Goal: Contribute content: Contribute content

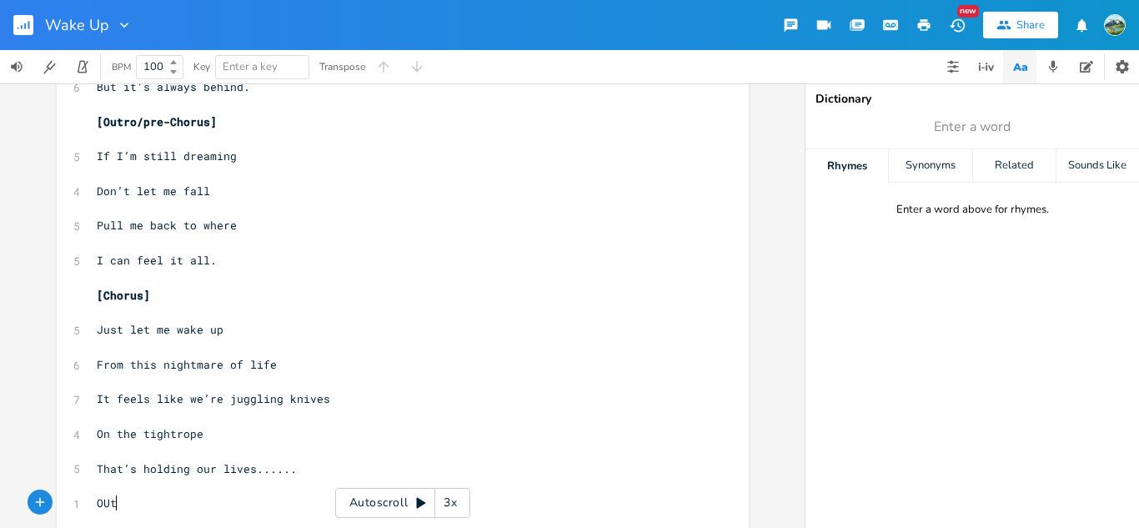
type textarea "OUt"
type textarea "[out"
type textarea "ro]"
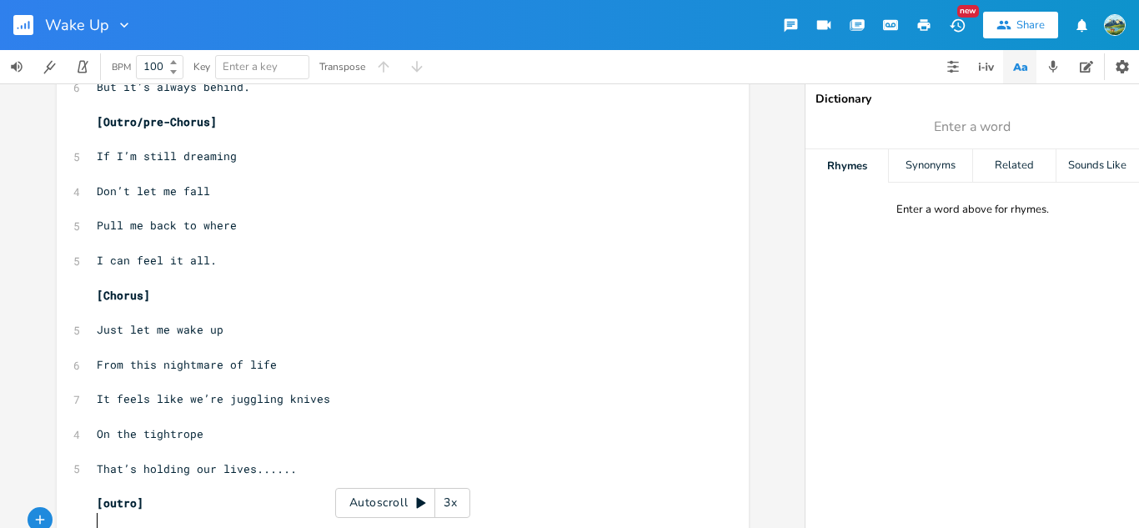
scroll to position [937, 0]
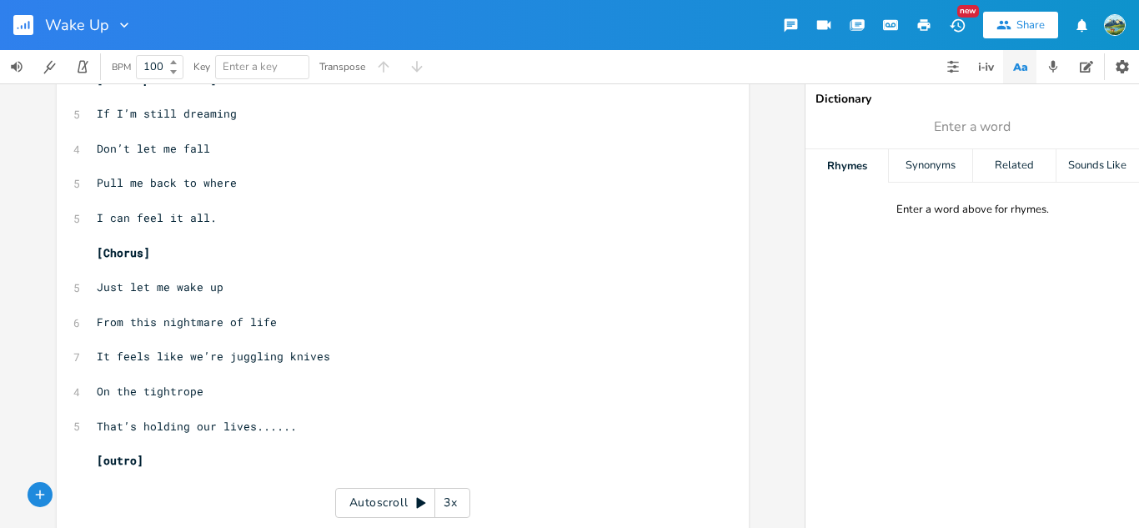
type textarea "j"
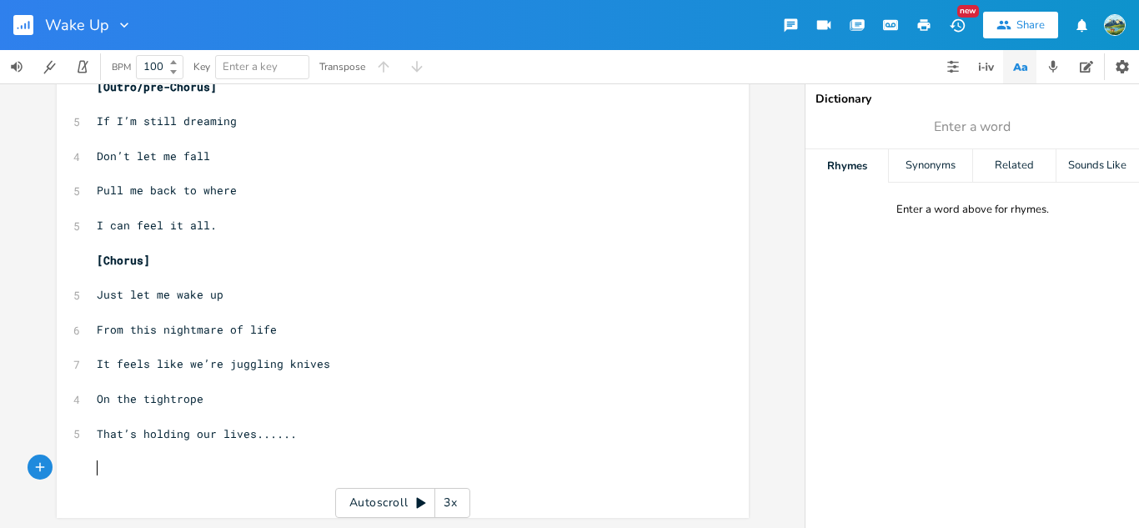
scroll to position [912, 0]
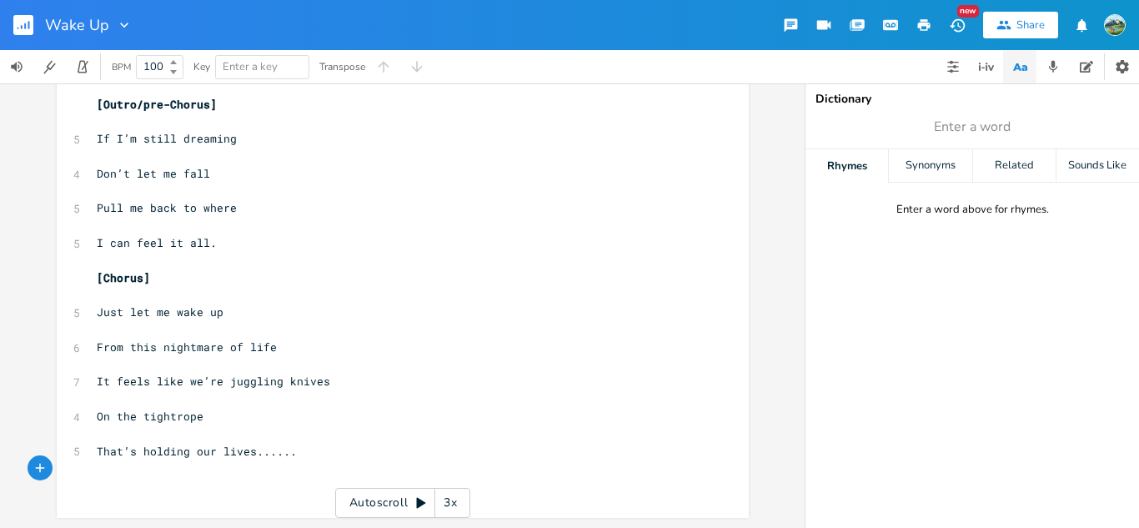
click at [134, 279] on span "[Chorus]" at bounding box center [123, 277] width 53 height 15
click at [130, 102] on span "[Outro/pre-Chorus]" at bounding box center [157, 104] width 120 height 15
type textarea "Outro/"
drag, startPoint x: 135, startPoint y: 105, endPoint x: 98, endPoint y: 101, distance: 36.9
click at [98, 101] on span "[Outro/pre-Chorus]" at bounding box center [157, 104] width 120 height 15
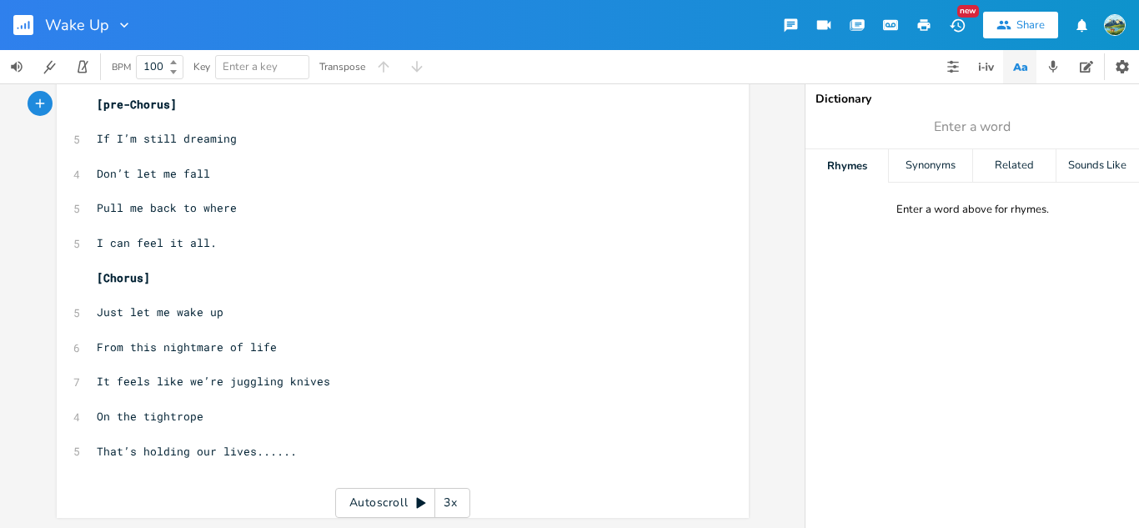
click at [138, 283] on span "[Chorus]" at bounding box center [123, 277] width 53 height 15
type textarea "/outro"
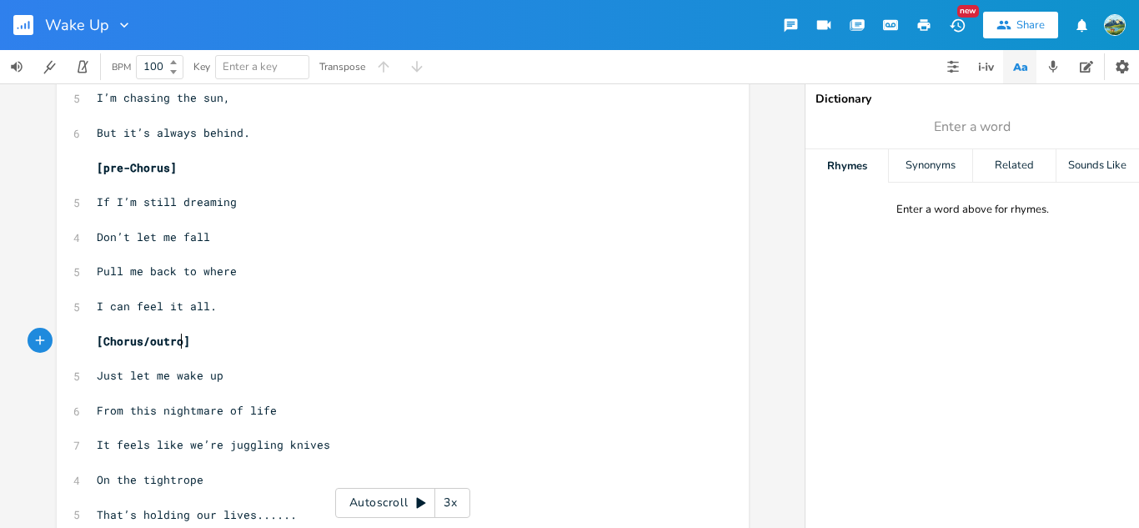
scroll to position [912, 0]
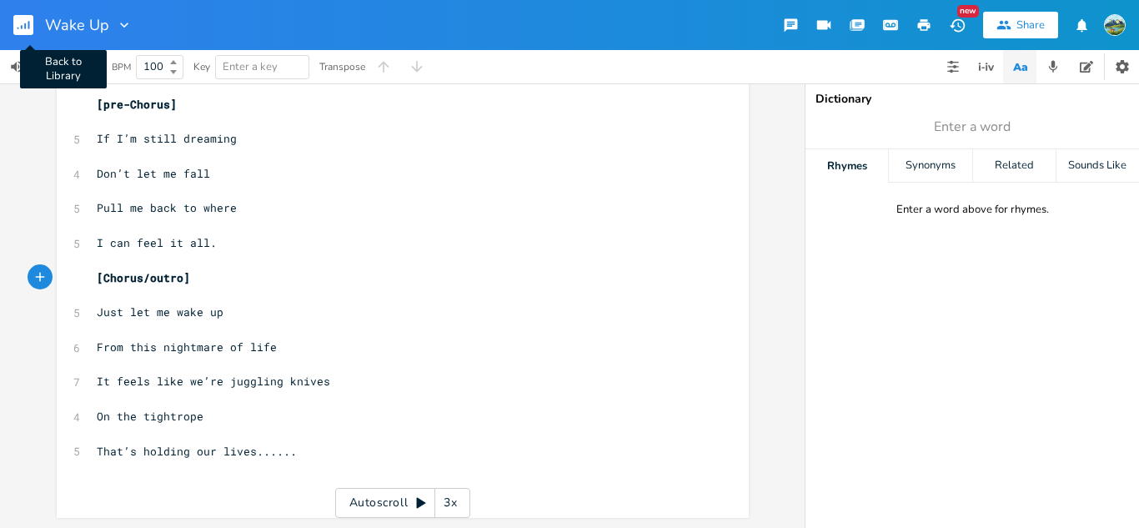
click at [19, 32] on rect "button" at bounding box center [23, 25] width 20 height 20
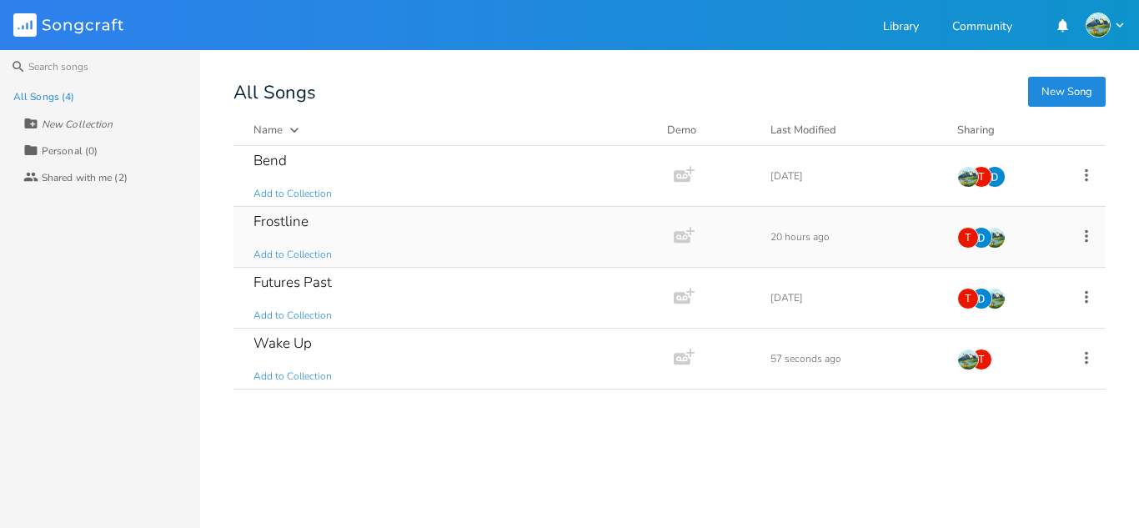
click at [378, 231] on div "Frostline Add to Collection" at bounding box center [449, 237] width 393 height 60
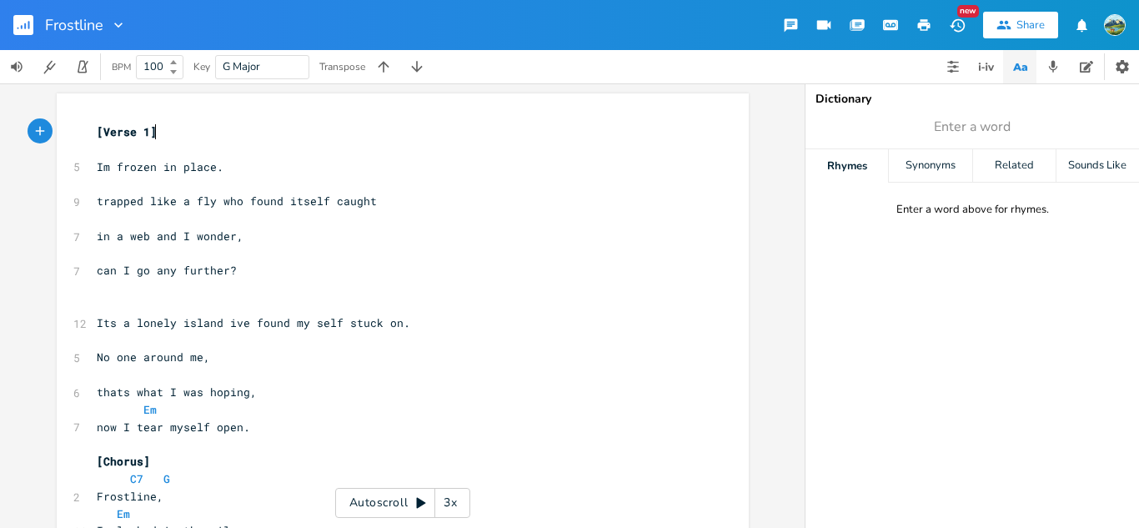
click at [21, 29] on rect "button" at bounding box center [23, 25] width 20 height 20
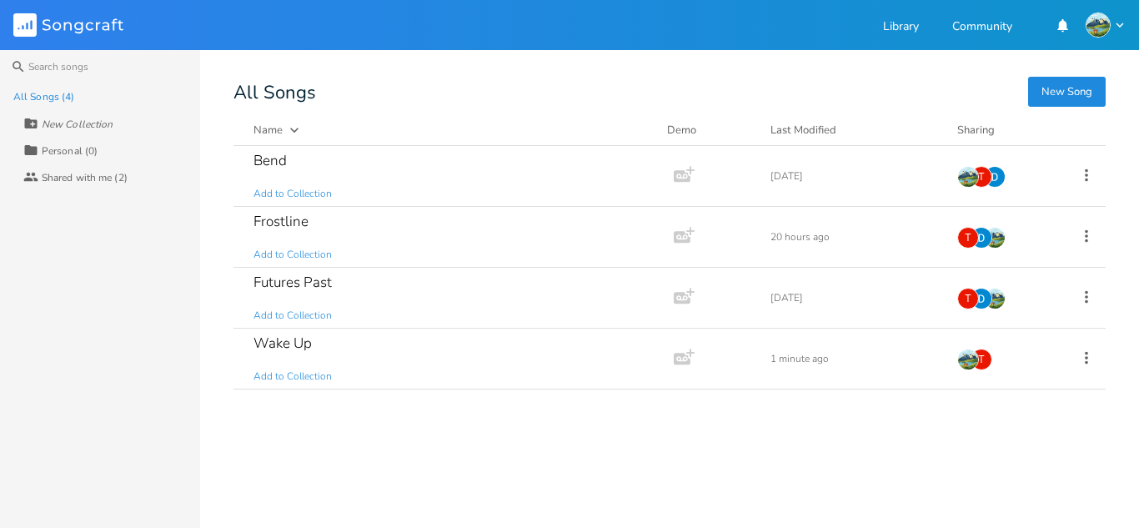
click at [1042, 91] on button "New Song" at bounding box center [1067, 92] width 78 height 30
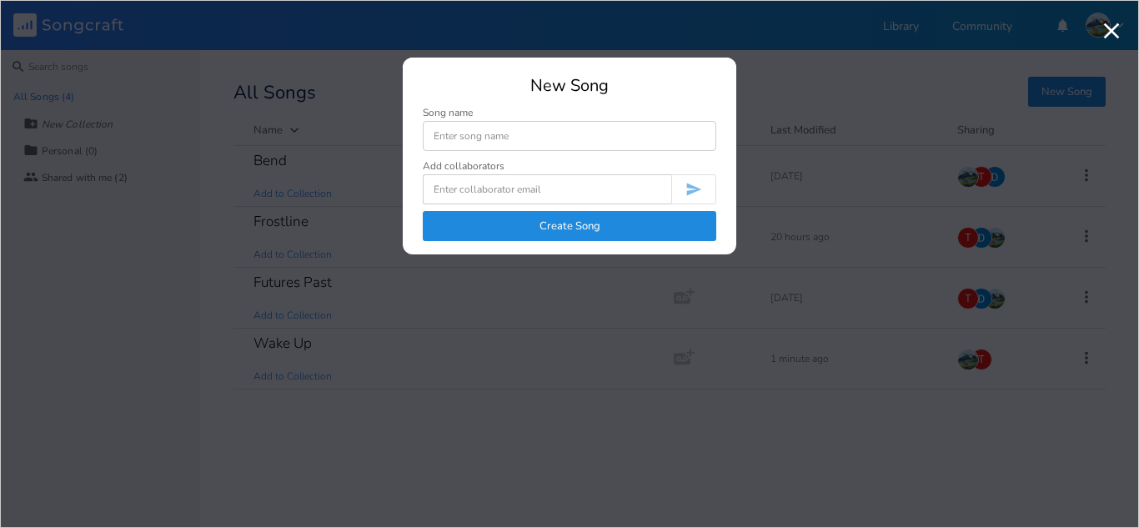
click at [1107, 33] on icon "button" at bounding box center [1111, 31] width 27 height 27
